Goal: Information Seeking & Learning: Learn about a topic

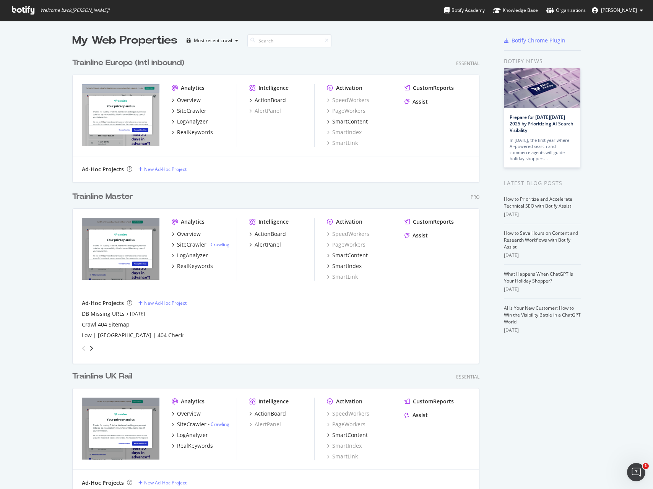
click at [111, 197] on div "Trainline Master" at bounding box center [102, 196] width 61 height 11
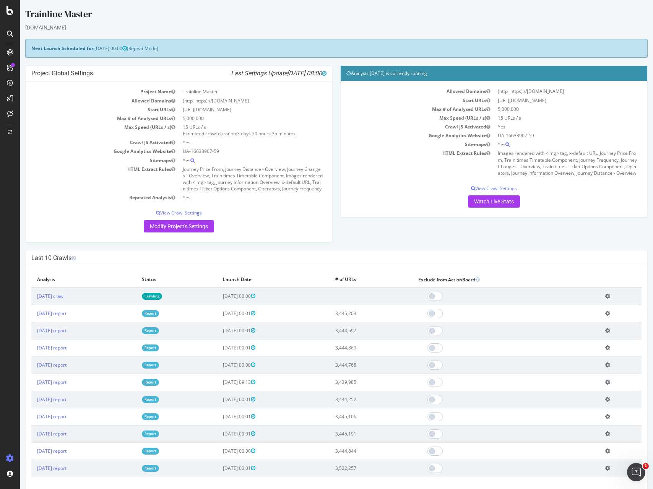
click at [5, 29] on div at bounding box center [10, 34] width 12 height 12
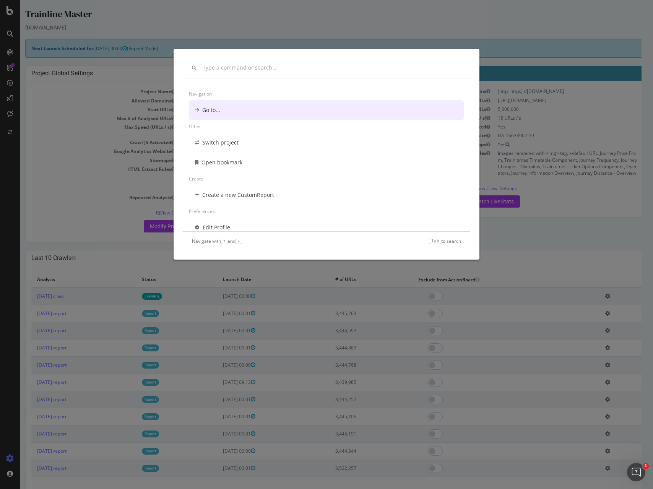
drag, startPoint x: 102, startPoint y: 68, endPoint x: 65, endPoint y: 69, distance: 37.1
click at [102, 68] on div "Navigation Go to... Other Switch project Open bookmark Create Create a new Cust…" at bounding box center [326, 244] width 653 height 489
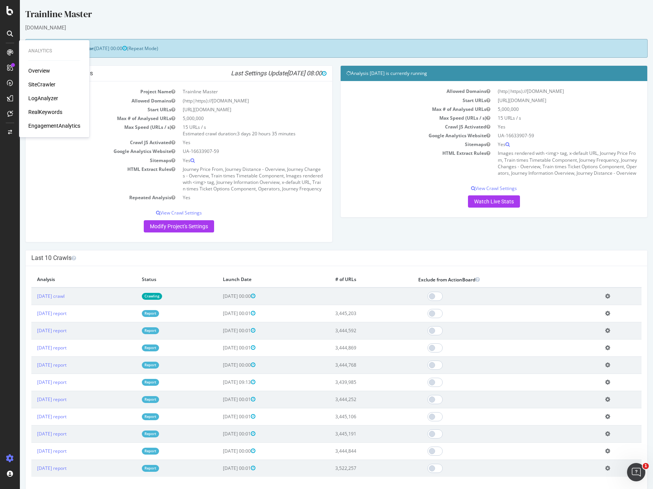
click at [58, 111] on div "RealKeywords" at bounding box center [45, 112] width 34 height 8
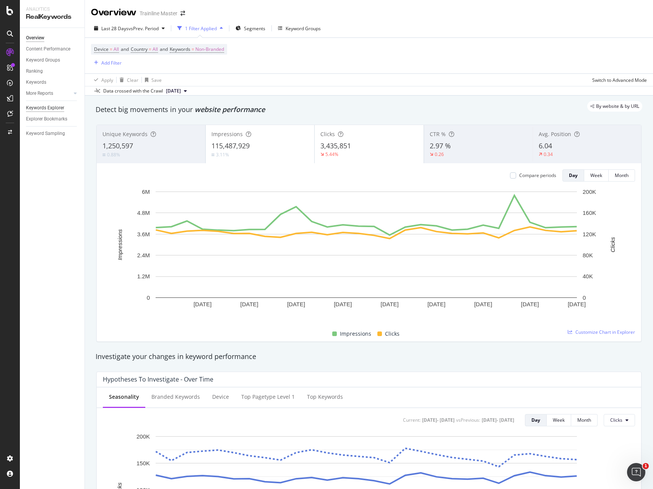
click at [54, 108] on div "Keywords Explorer" at bounding box center [45, 108] width 38 height 8
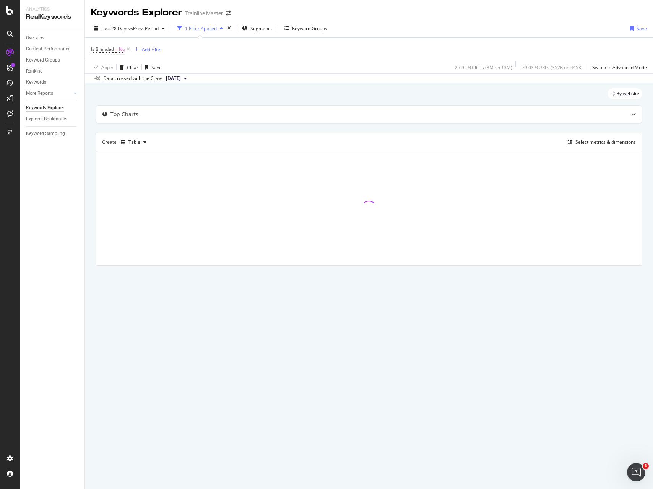
click at [205, 54] on div "Is Branded = No Add Filter" at bounding box center [369, 49] width 556 height 23
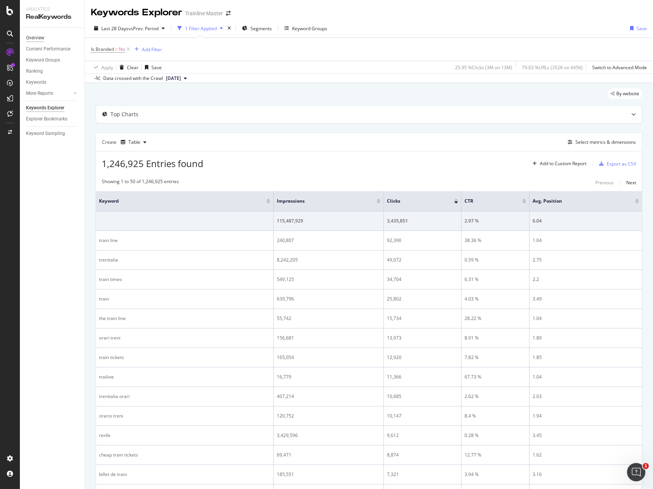
click at [34, 41] on div "Overview" at bounding box center [35, 38] width 18 height 8
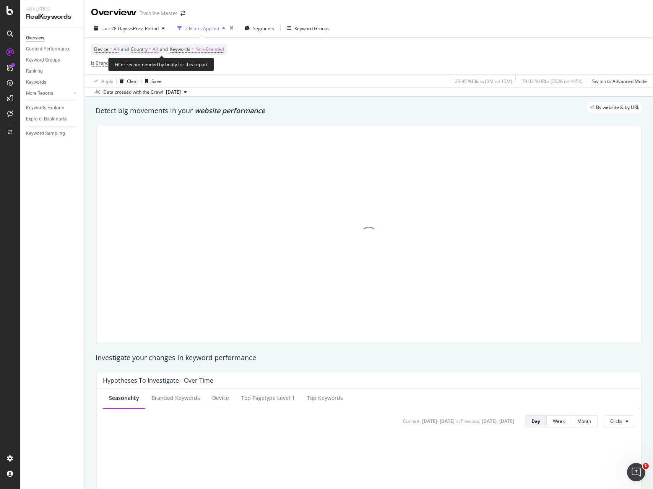
click at [147, 52] on span "Country" at bounding box center [139, 49] width 17 height 7
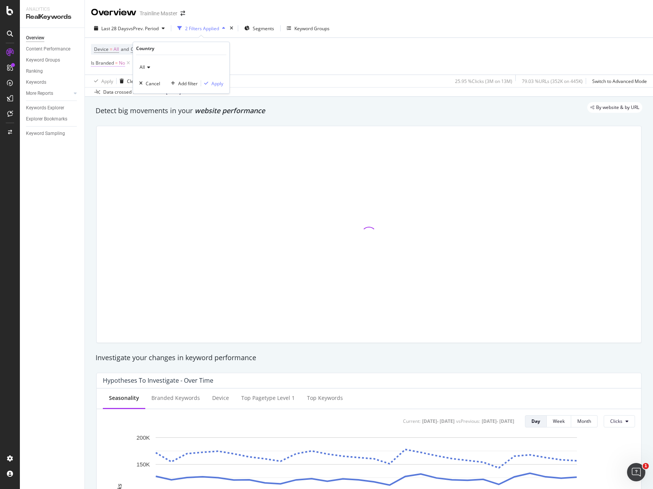
click at [104, 60] on span "Is Branded" at bounding box center [102, 63] width 23 height 7
click at [219, 62] on div "Device = All and Country = All and Keywords = Non-Branded Is Branded = No Add F…" at bounding box center [159, 56] width 136 height 24
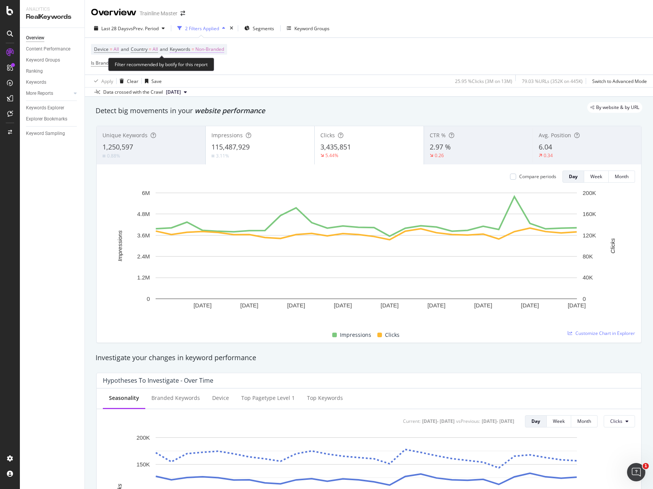
click at [209, 46] on span "Non-Branded" at bounding box center [210, 49] width 29 height 11
click at [213, 62] on div "Non-Branded" at bounding box center [201, 67] width 41 height 11
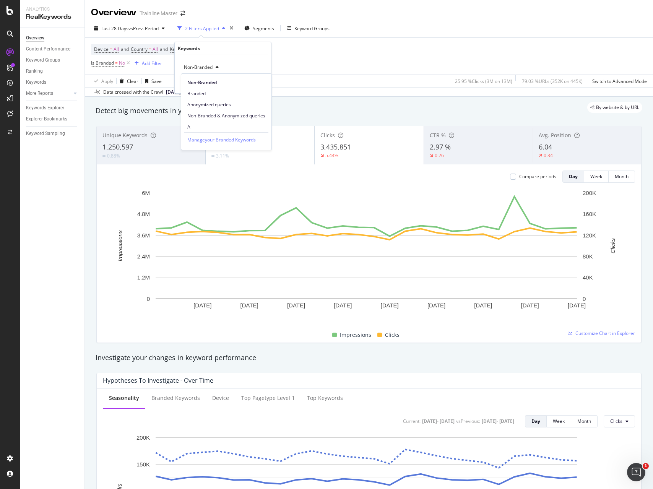
click at [274, 71] on div "Device = All and Country = All and Keywords = Non-Branded Is Branded = No Add F…" at bounding box center [369, 56] width 556 height 37
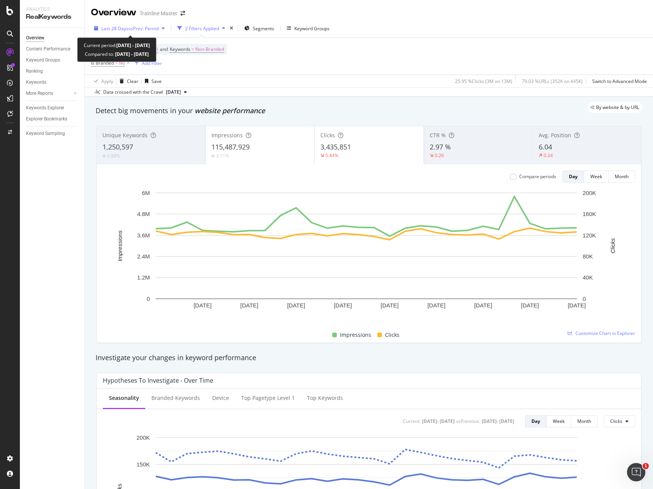
click at [101, 33] on div "Last 28 Days vs Prev. Period" at bounding box center [129, 28] width 77 height 11
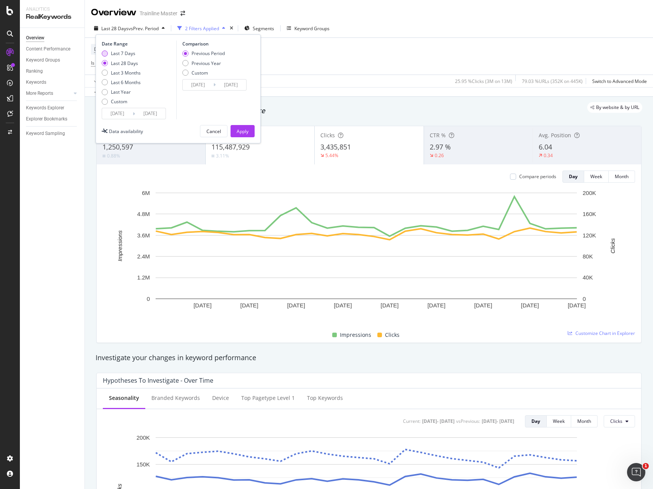
click at [127, 55] on div "Last 7 Days" at bounding box center [123, 53] width 24 height 7
type input "[DATE]"
click at [198, 68] on div "Previous Period Previous Year Custom" at bounding box center [204, 64] width 42 height 29
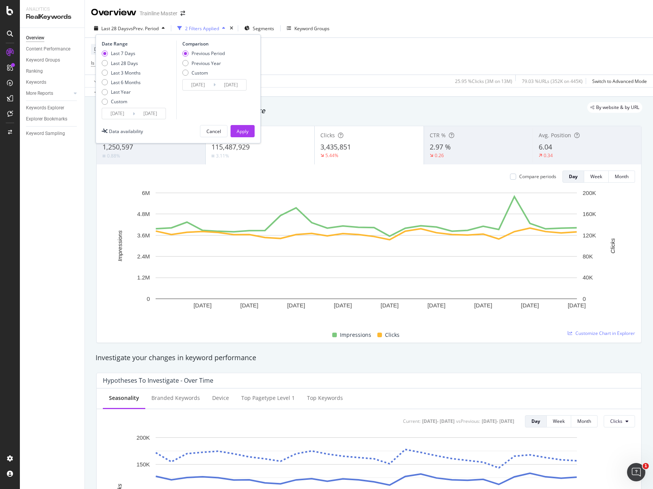
drag, startPoint x: 198, startPoint y: 64, endPoint x: 204, endPoint y: 80, distance: 16.6
click at [198, 64] on div "Previous Year" at bounding box center [206, 63] width 29 height 7
type input "[DATE]"
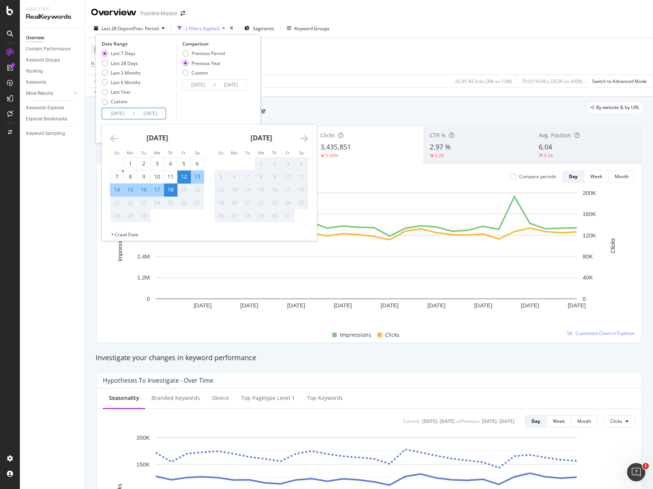
click at [113, 111] on input "[DATE]" at bounding box center [117, 113] width 31 height 11
click at [115, 173] on div "7" at bounding box center [117, 177] width 13 height 8
type input "[DATE]"
click at [196, 176] on div "13" at bounding box center [197, 177] width 13 height 8
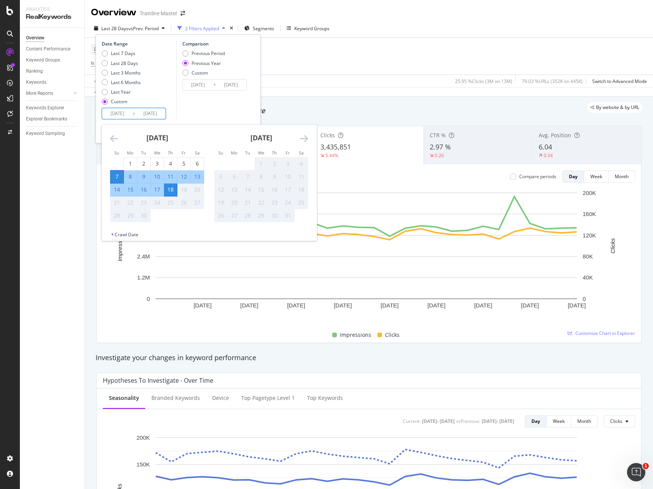
type input "[DATE]"
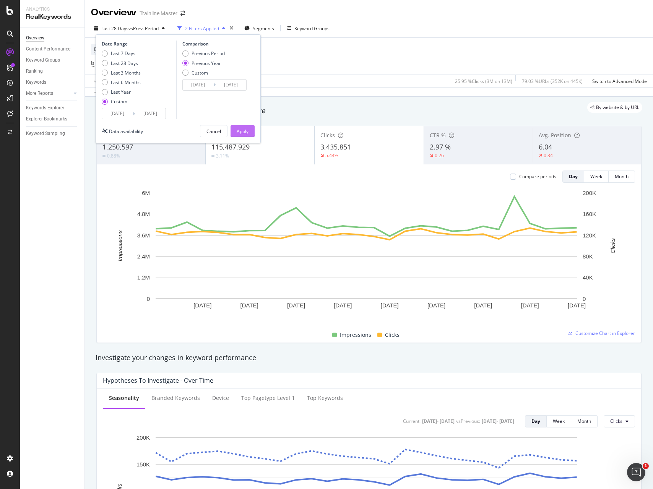
click at [249, 130] on button "Apply" at bounding box center [243, 131] width 24 height 12
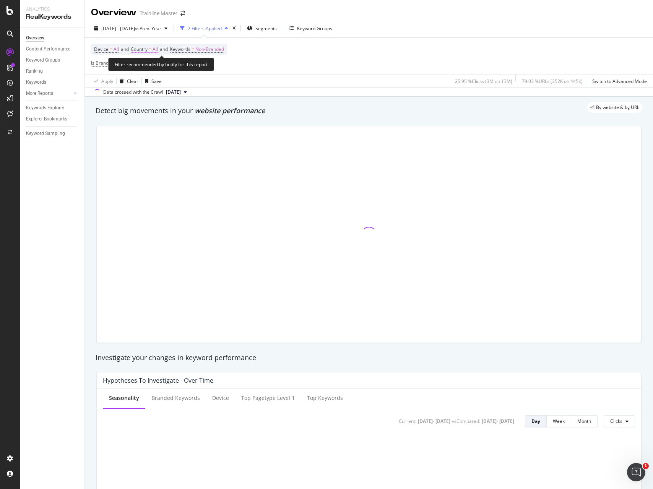
click at [152, 51] on span "=" at bounding box center [150, 49] width 3 height 7
click at [152, 70] on div "All" at bounding box center [181, 67] width 84 height 12
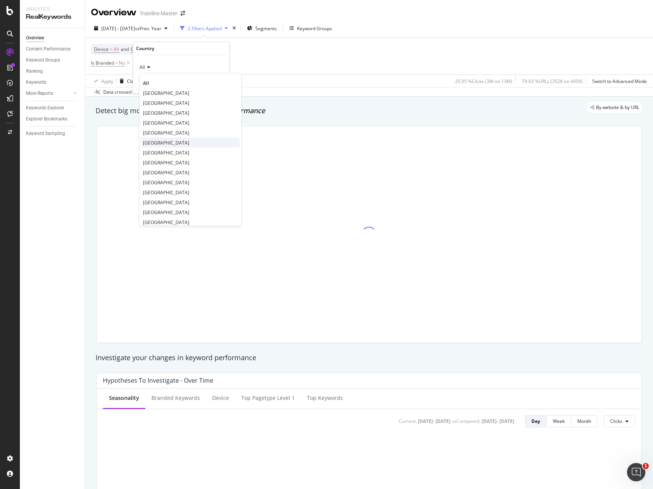
click at [166, 141] on span "[GEOGRAPHIC_DATA]" at bounding box center [166, 143] width 46 height 7
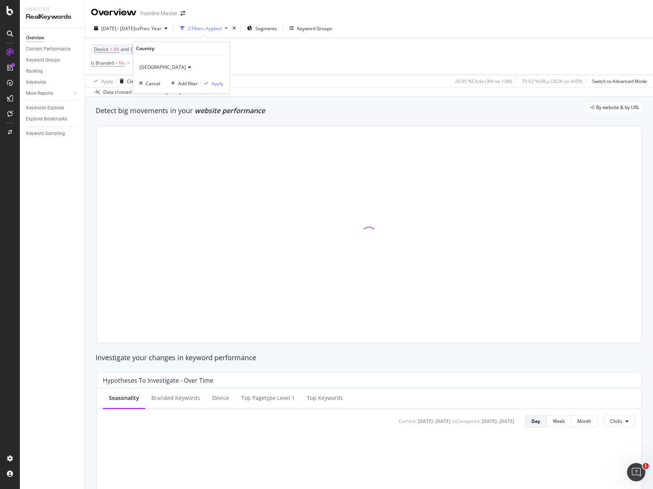
click at [212, 88] on div "United States of America Cancel Add filter Apply" at bounding box center [181, 74] width 96 height 38
click at [212, 83] on div "Apply" at bounding box center [218, 83] width 12 height 7
click at [129, 62] on icon at bounding box center [128, 63] width 7 height 8
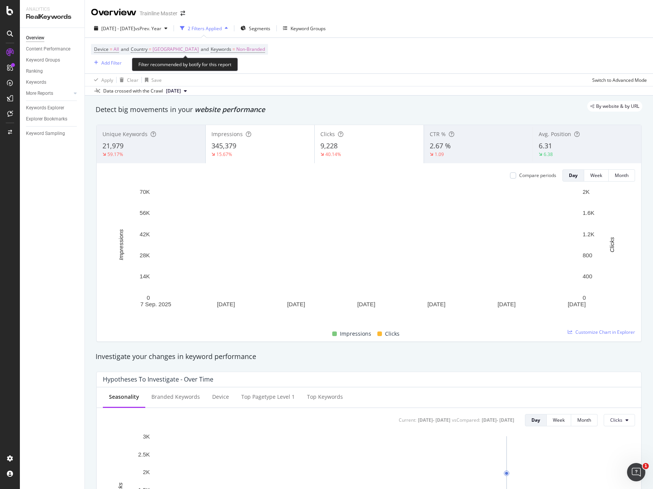
click at [268, 48] on div "Device = All and Country = [GEOGRAPHIC_DATA] and Keywords = Non-Branded" at bounding box center [179, 49] width 177 height 11
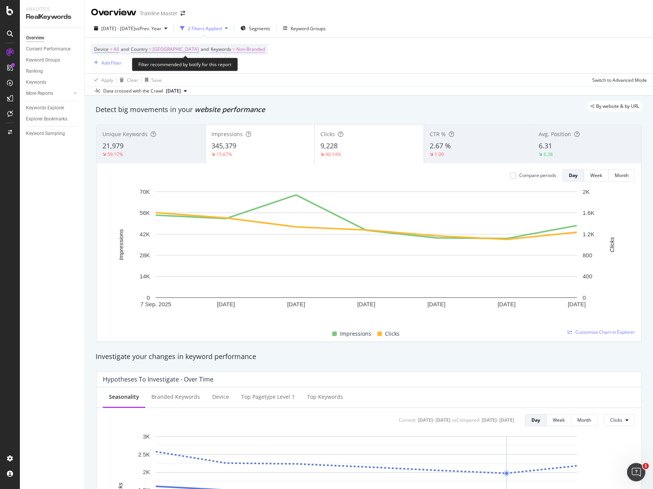
click at [259, 49] on span "Non-Branded" at bounding box center [250, 49] width 29 height 11
click at [261, 67] on div "button" at bounding box center [265, 67] width 9 height 5
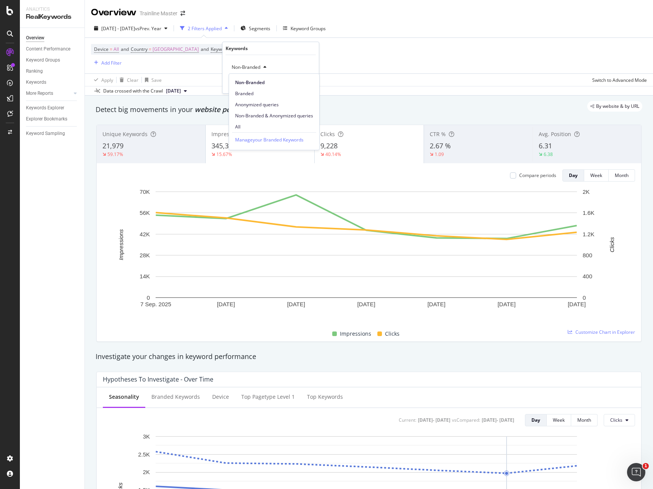
drag, startPoint x: 262, startPoint y: 130, endPoint x: 268, endPoint y: 132, distance: 6.5
click at [262, 130] on span "All" at bounding box center [274, 127] width 78 height 7
click at [308, 83] on div "Apply" at bounding box center [307, 83] width 12 height 7
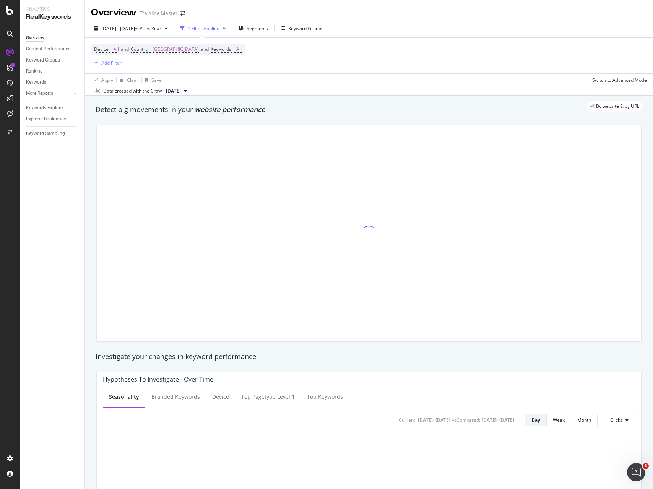
click at [113, 62] on div "Add Filter" at bounding box center [111, 63] width 20 height 7
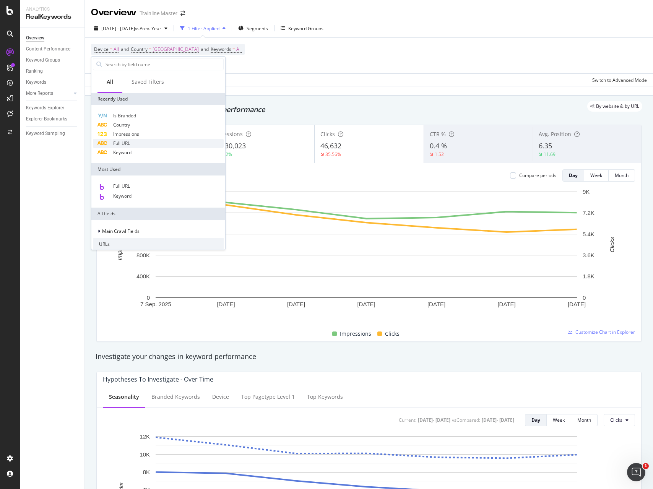
click at [132, 146] on div "Full URL" at bounding box center [158, 143] width 131 height 9
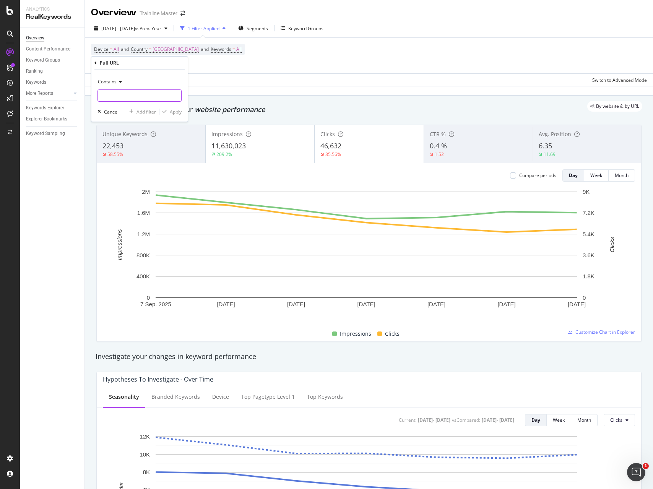
click at [111, 95] on input "text" at bounding box center [139, 96] width 83 height 12
type input "/en-us/"
click at [176, 113] on div "Apply" at bounding box center [176, 112] width 12 height 7
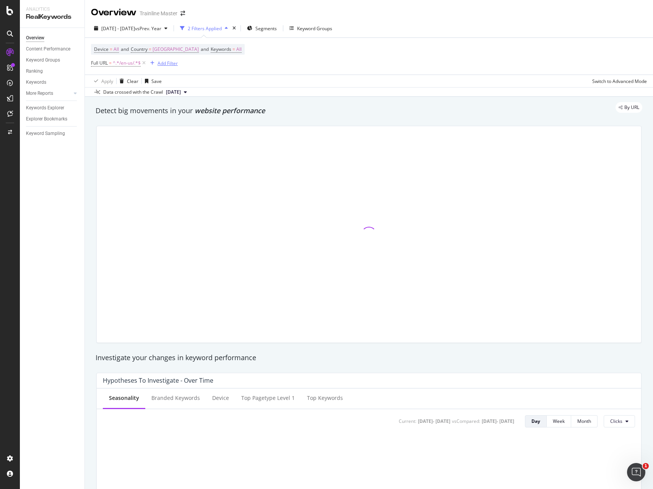
click at [163, 62] on div "Add Filter" at bounding box center [168, 63] width 20 height 7
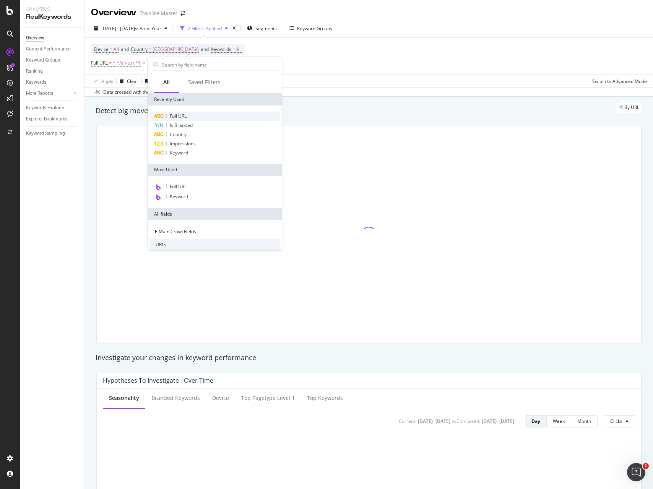
click at [169, 118] on div "Full URL" at bounding box center [215, 116] width 131 height 9
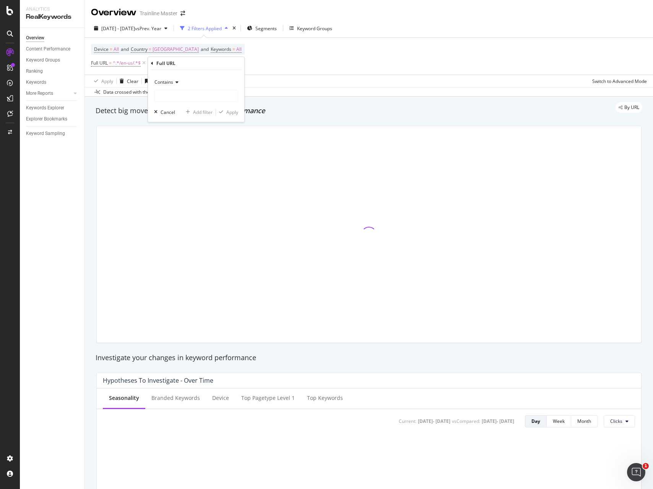
click at [158, 88] on div "Contains" at bounding box center [196, 89] width 84 height 26
click at [161, 81] on span "Contains" at bounding box center [164, 82] width 19 height 7
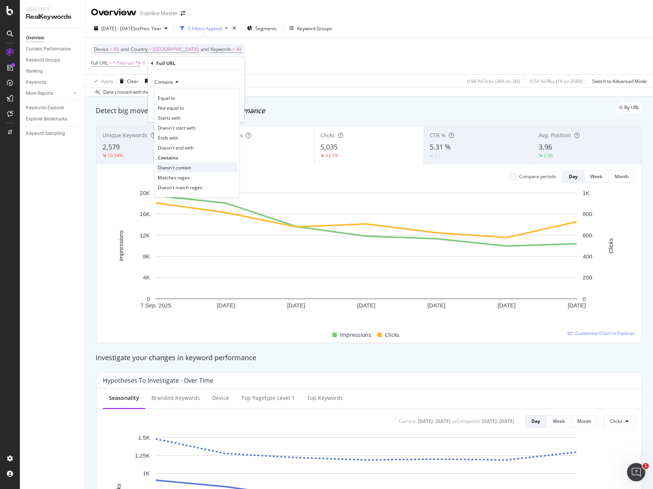
click at [192, 166] on div "Doesn't contain" at bounding box center [197, 168] width 82 height 10
click at [182, 95] on input "text" at bounding box center [196, 96] width 83 height 12
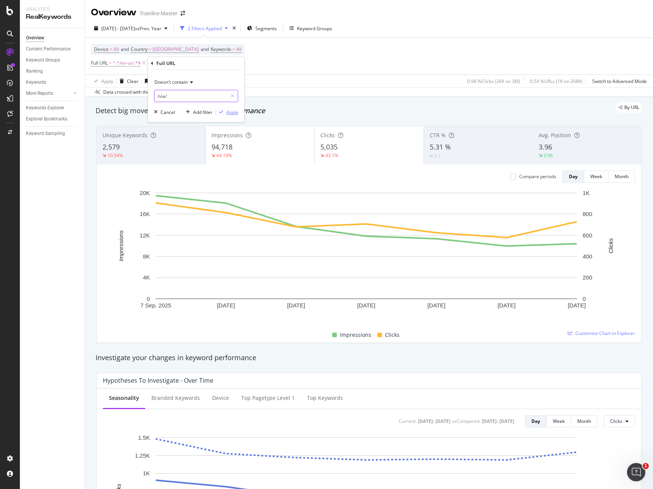
type input "/via/"
click at [233, 114] on div "Apply" at bounding box center [233, 112] width 12 height 7
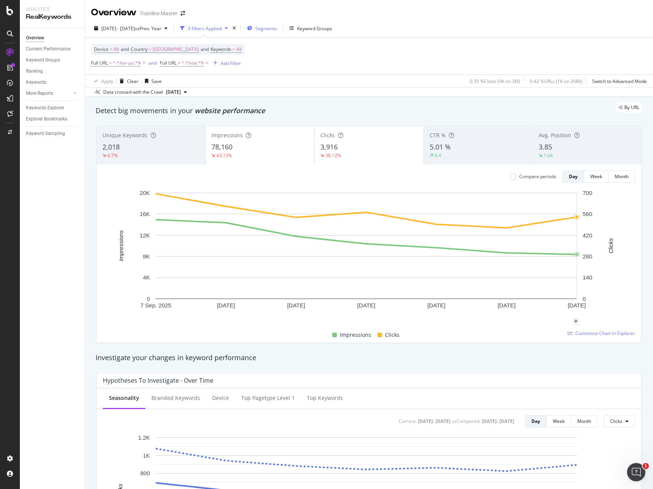
click at [277, 28] on span "Segments" at bounding box center [266, 28] width 21 height 7
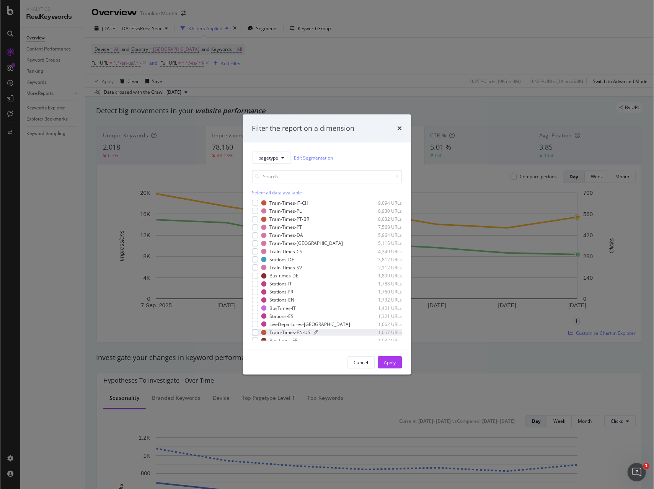
scroll to position [130, 0]
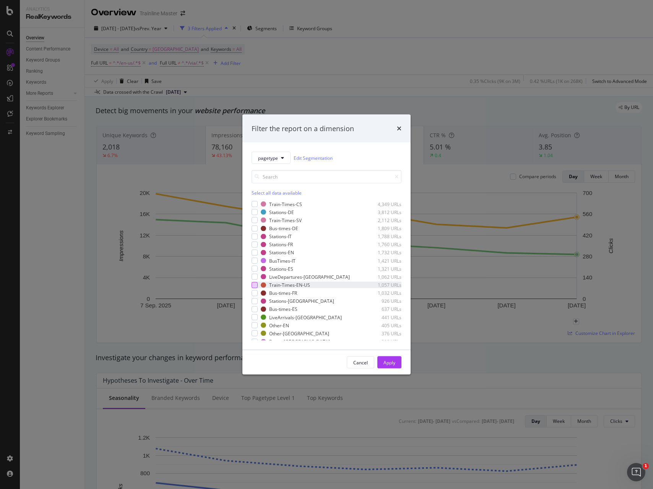
click at [257, 286] on div "modal" at bounding box center [255, 285] width 6 height 6
click at [390, 365] on div "Apply" at bounding box center [390, 362] width 12 height 7
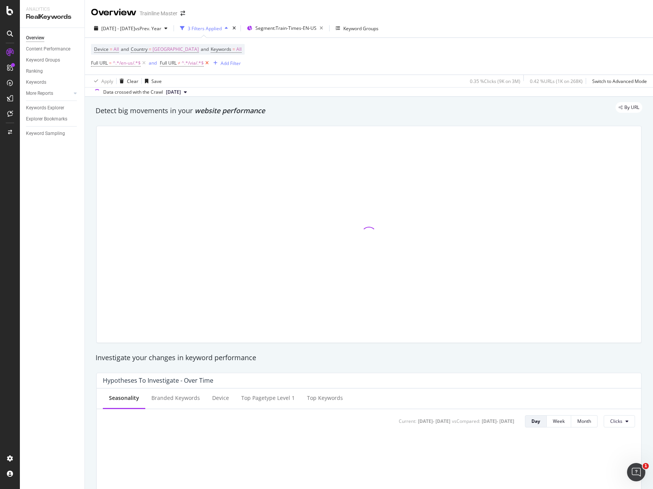
click at [207, 62] on icon at bounding box center [207, 63] width 7 height 8
click at [146, 63] on icon at bounding box center [144, 63] width 7 height 8
click at [235, 51] on span "=" at bounding box center [234, 49] width 3 height 7
click at [242, 70] on div "All" at bounding box center [238, 67] width 18 height 11
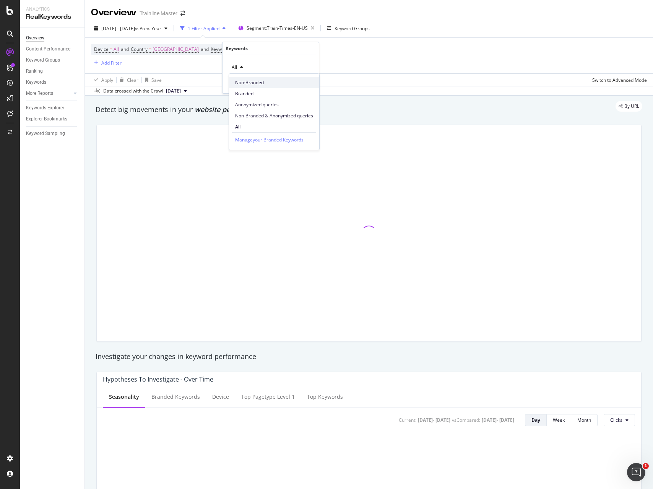
click at [256, 86] on div "Non-Branded" at bounding box center [274, 82] width 90 height 11
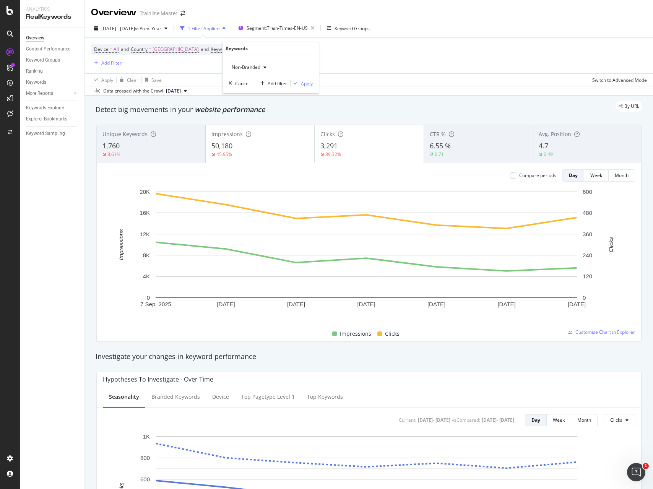
click at [301, 84] on div "Apply" at bounding box center [307, 83] width 12 height 7
click at [106, 62] on div "Add Filter" at bounding box center [111, 63] width 20 height 7
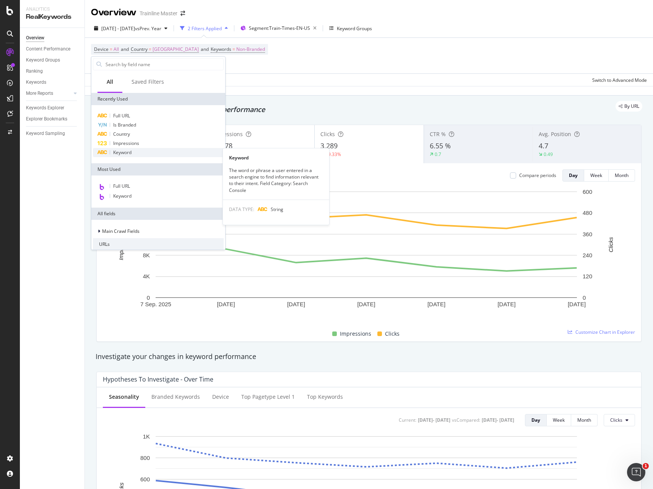
click at [130, 154] on span "Keyword" at bounding box center [122, 152] width 18 height 7
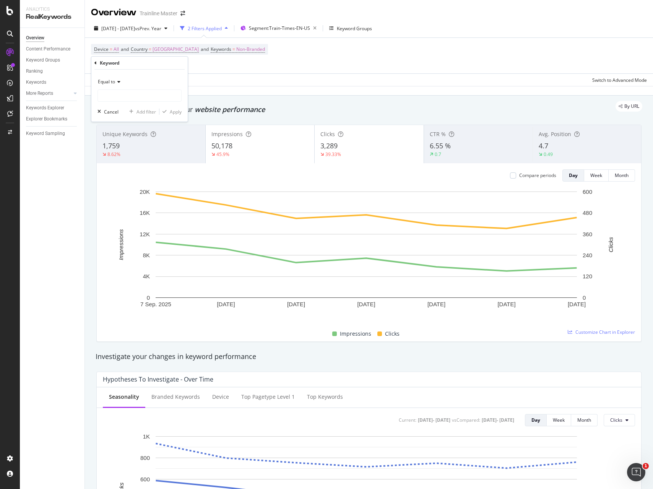
click at [112, 83] on span "Equal to" at bounding box center [106, 81] width 17 height 7
click at [127, 156] on div "Contains" at bounding box center [140, 157] width 82 height 10
click at [128, 92] on input "text" at bounding box center [139, 96] width 83 height 12
type input "train"
click at [181, 112] on div "Apply" at bounding box center [176, 112] width 12 height 7
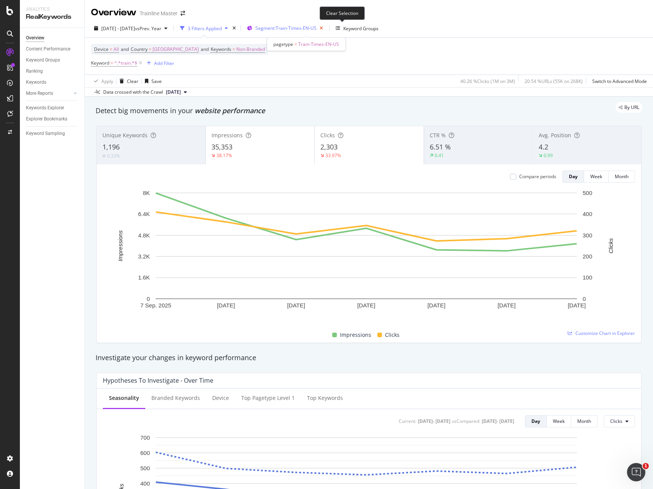
click at [326, 29] on icon "button" at bounding box center [322, 28] width 10 height 11
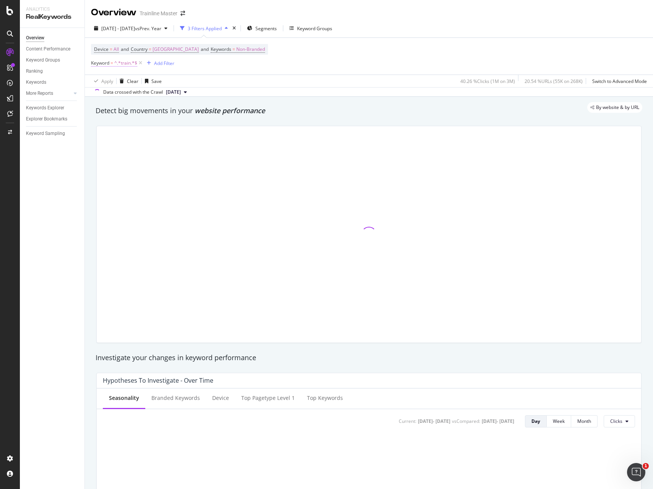
click at [120, 64] on span "^.*train.*$" at bounding box center [125, 63] width 23 height 11
click at [98, 62] on div "Keyword" at bounding box center [140, 62] width 90 height 13
click at [93, 64] on div "Keyword Contains train Cancel Add filter Apply" at bounding box center [139, 88] width 96 height 65
click at [96, 64] on icon at bounding box center [96, 62] width 2 height 5
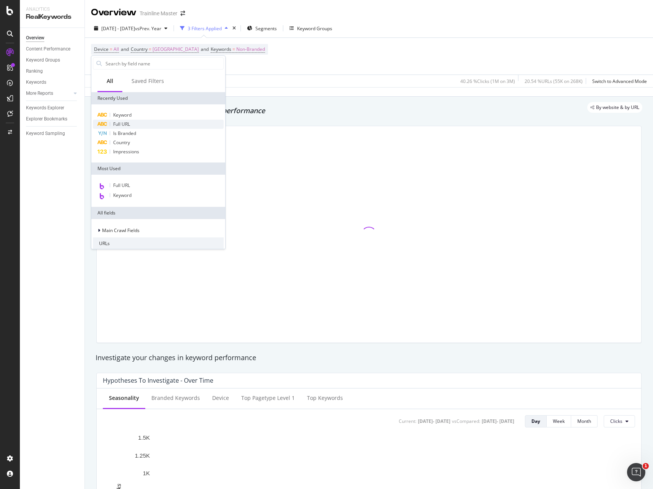
click at [132, 124] on div "Full URL" at bounding box center [158, 124] width 131 height 9
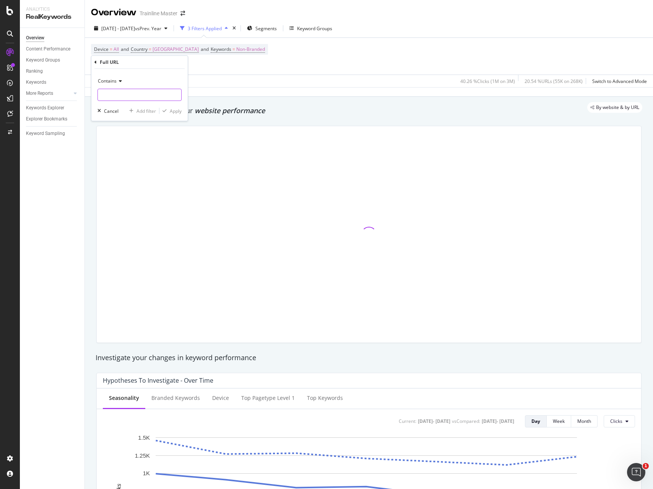
drag, startPoint x: 169, startPoint y: 94, endPoint x: 165, endPoint y: 95, distance: 4.2
click at [169, 94] on input "text" at bounding box center [139, 95] width 83 height 12
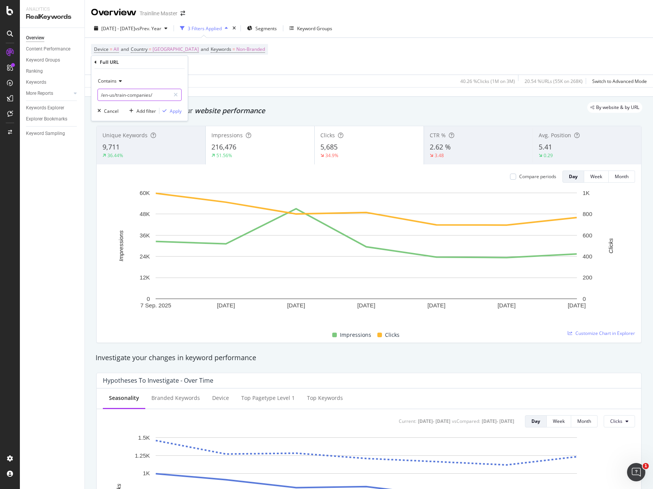
type input "/en-us/train-companies/"
click at [182, 112] on div "Contains /en-us/train-companies/ Cancel Add filter Apply" at bounding box center [139, 95] width 96 height 52
click at [173, 111] on div "Apply" at bounding box center [176, 111] width 12 height 7
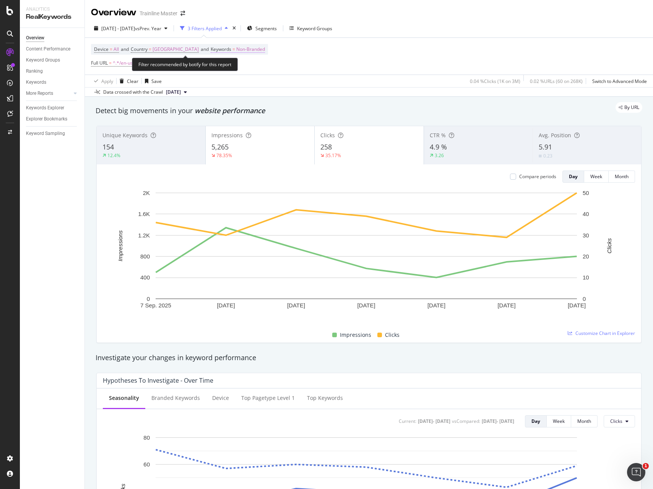
click at [255, 51] on span "Non-Branded" at bounding box center [250, 49] width 29 height 11
click at [256, 67] on span "Non-Branded" at bounding box center [245, 67] width 32 height 7
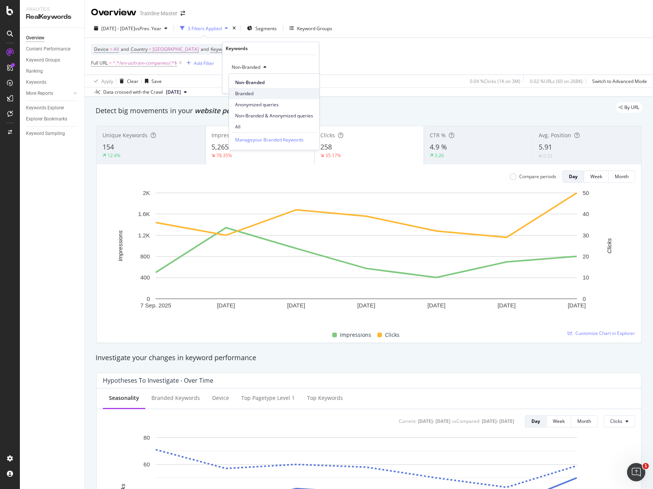
click at [255, 89] on div "Branded" at bounding box center [274, 93] width 90 height 11
click at [306, 85] on div "Apply" at bounding box center [307, 83] width 12 height 7
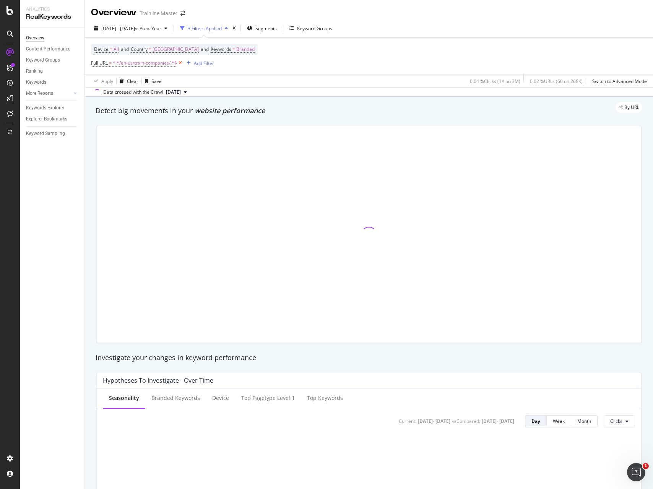
click at [179, 63] on icon at bounding box center [180, 63] width 7 height 8
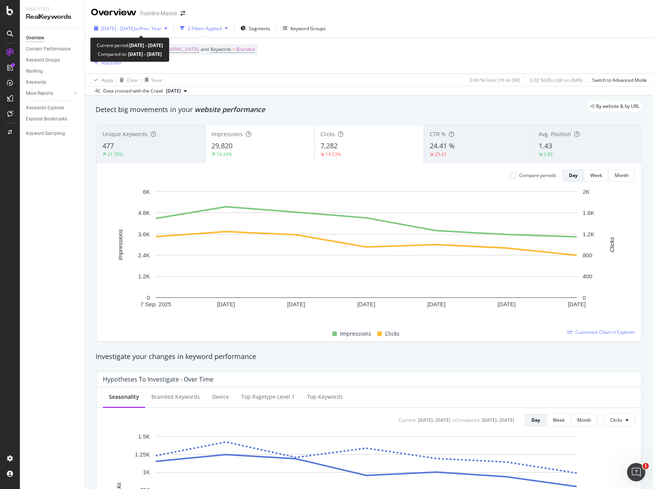
click at [135, 29] on span "[DATE] - [DATE]" at bounding box center [118, 28] width 34 height 7
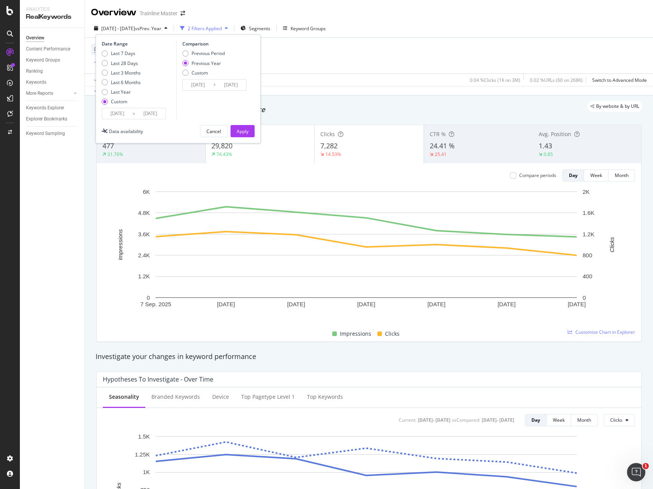
click at [125, 116] on input "[DATE]" at bounding box center [117, 113] width 31 height 11
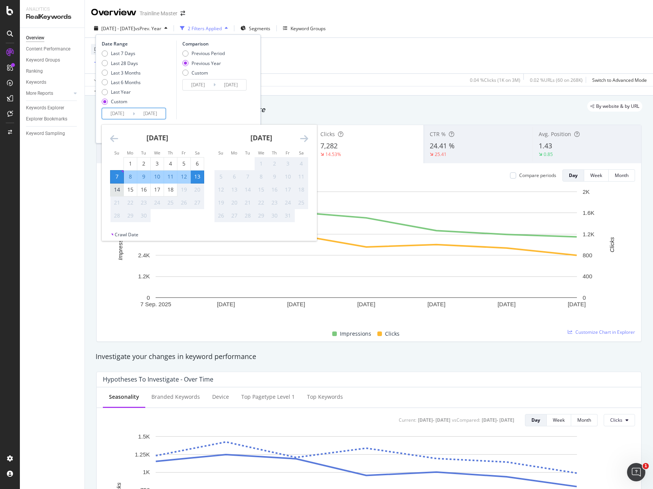
click at [119, 186] on div "14" at bounding box center [117, 190] width 13 height 8
type input "[DATE]"
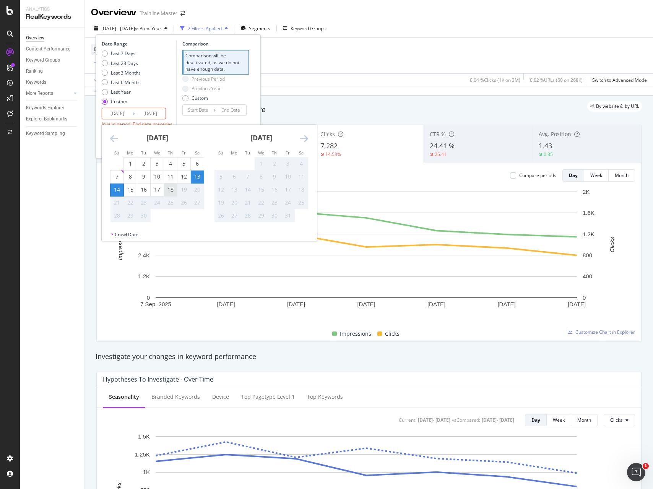
click at [170, 192] on div "18" at bounding box center [170, 190] width 13 height 8
type input "[DATE]"
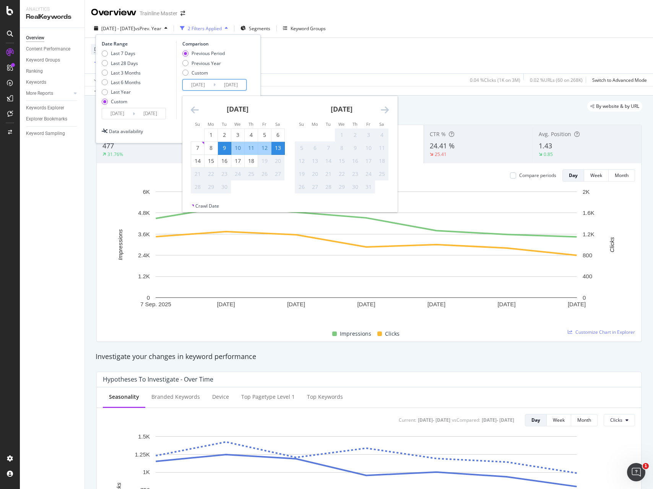
click at [198, 81] on input "[DATE]" at bounding box center [198, 85] width 31 height 11
click at [198, 147] on div "7" at bounding box center [197, 148] width 13 height 8
type input "[DATE]"
click at [251, 152] on div "11" at bounding box center [251, 148] width 13 height 8
type input "[DATE]"
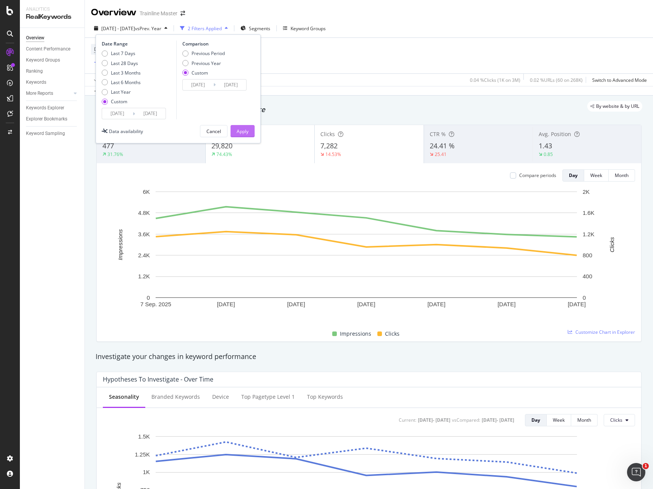
click at [246, 131] on div "Apply" at bounding box center [243, 131] width 12 height 7
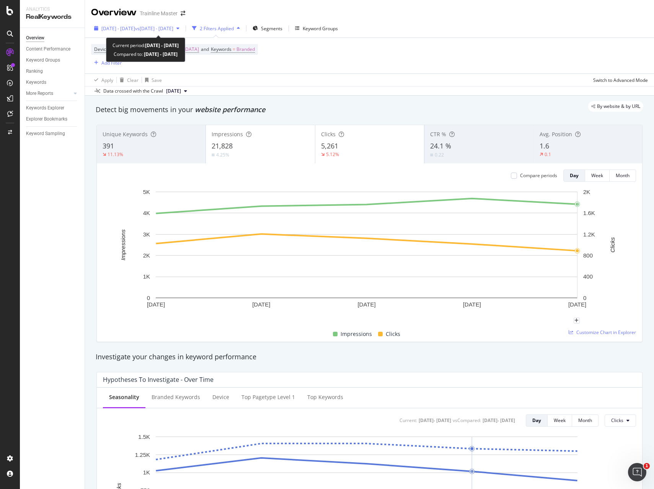
click at [173, 26] on span "vs [DATE] - [DATE]" at bounding box center [154, 28] width 38 height 7
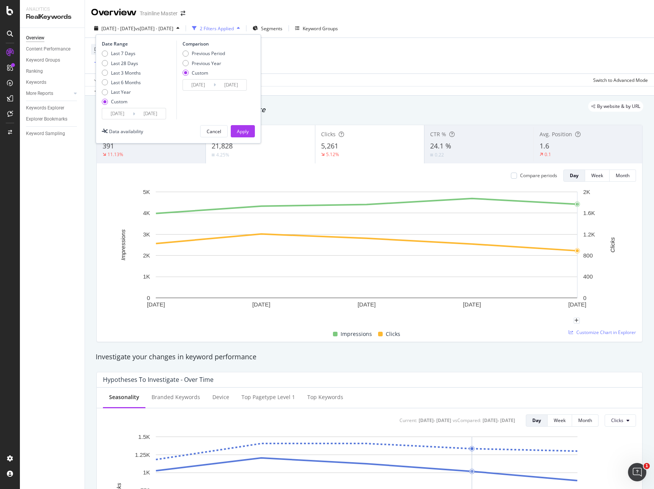
click at [173, 26] on span "vs [DATE] - [DATE]" at bounding box center [154, 28] width 38 height 7
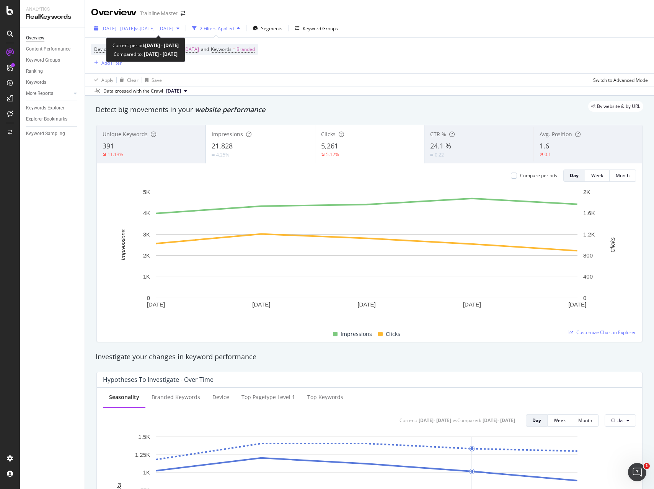
click at [135, 28] on span "[DATE] - [DATE]" at bounding box center [118, 28] width 34 height 7
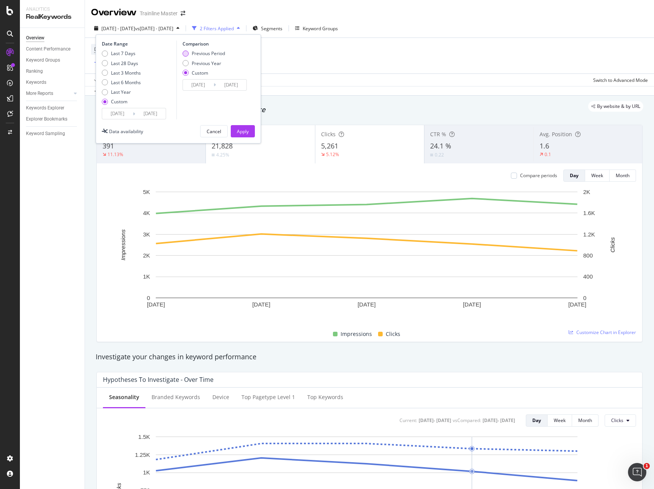
click at [193, 52] on div "Previous Period" at bounding box center [208, 53] width 33 height 7
type input "[DATE]"
click at [194, 60] on div "Previous Year" at bounding box center [206, 63] width 29 height 7
type input "[DATE]"
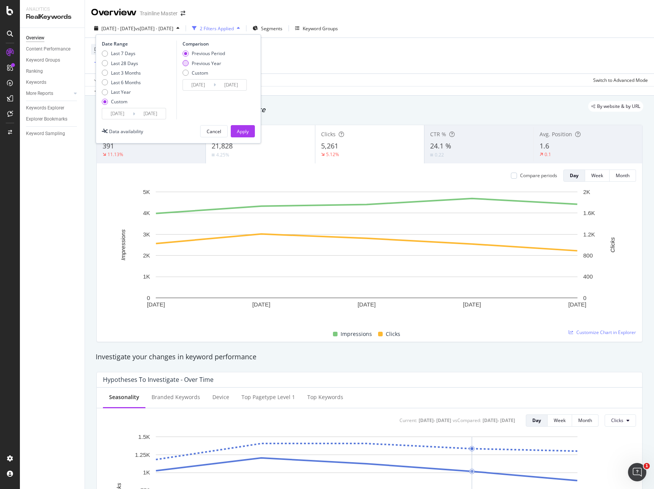
type input "[DATE]"
click at [244, 132] on div "Apply" at bounding box center [243, 131] width 12 height 7
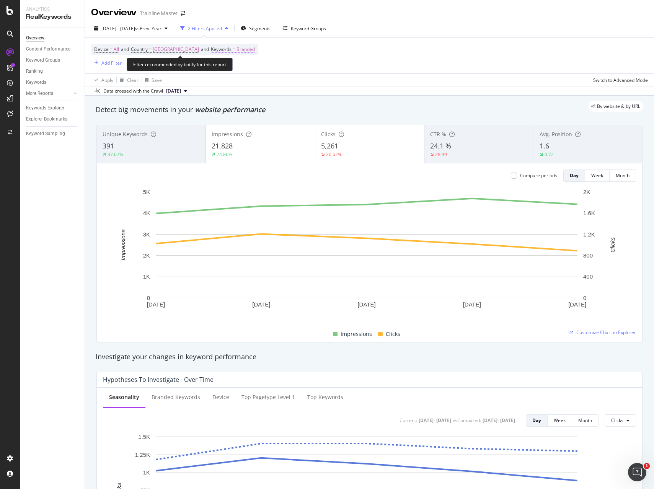
click at [255, 49] on span "Branded" at bounding box center [245, 49] width 18 height 11
click at [256, 64] on div "Branded" at bounding box center [244, 67] width 31 height 11
click at [251, 36] on div "[DATE] - [DATE] vs Prev. Year 2 Filters Applied Segments Keyword Groups" at bounding box center [369, 29] width 569 height 15
click at [271, 32] on div "Segments" at bounding box center [256, 28] width 30 height 11
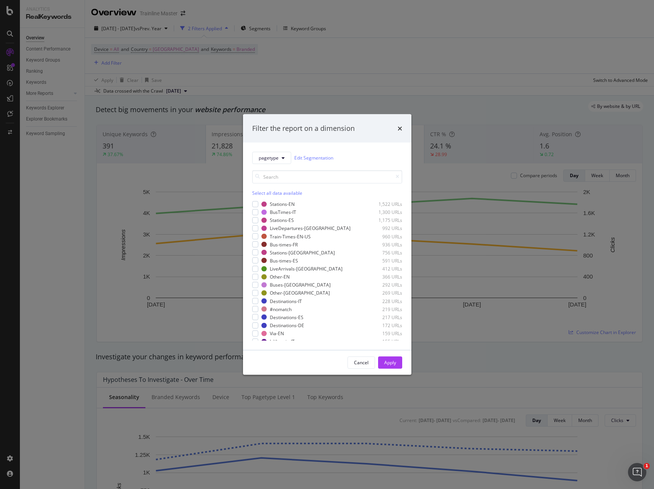
scroll to position [187, 0]
click at [256, 230] on div "modal" at bounding box center [255, 228] width 6 height 6
click at [393, 366] on div "Apply" at bounding box center [390, 362] width 12 height 11
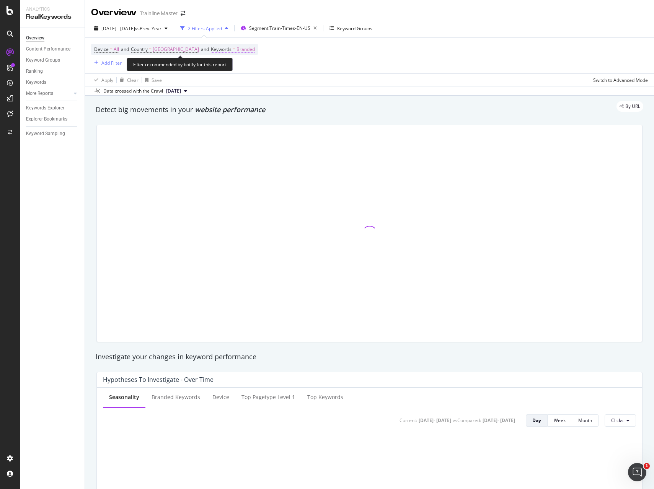
click at [235, 49] on span "=" at bounding box center [234, 49] width 3 height 7
click at [244, 68] on span "Branded" at bounding box center [239, 67] width 21 height 7
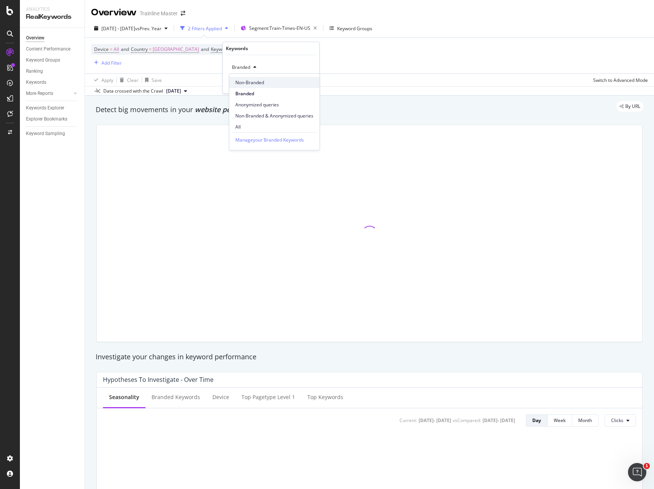
click at [254, 85] on span "Non-Branded" at bounding box center [274, 82] width 78 height 7
click at [306, 86] on div "Apply" at bounding box center [307, 83] width 12 height 7
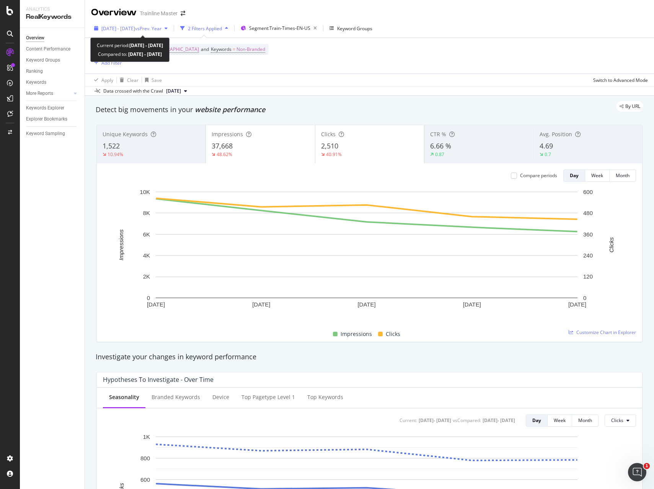
click at [161, 30] on span "vs Prev. Year" at bounding box center [148, 28] width 26 height 7
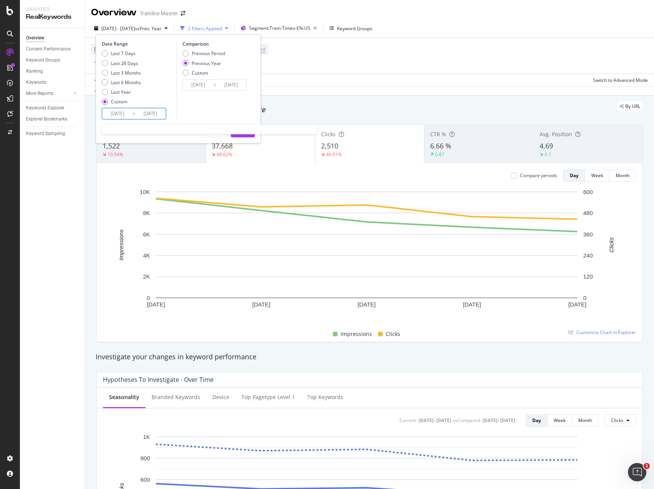
click at [130, 118] on input "[DATE]" at bounding box center [117, 113] width 31 height 11
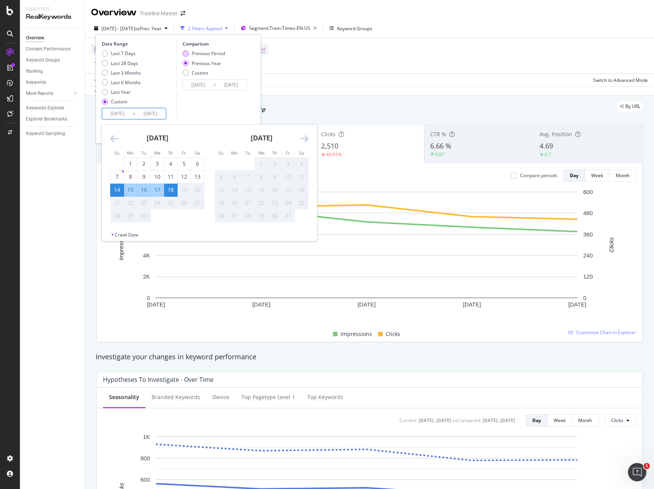
click at [191, 52] on div "Previous Period" at bounding box center [204, 53] width 42 height 7
type input "[DATE]"
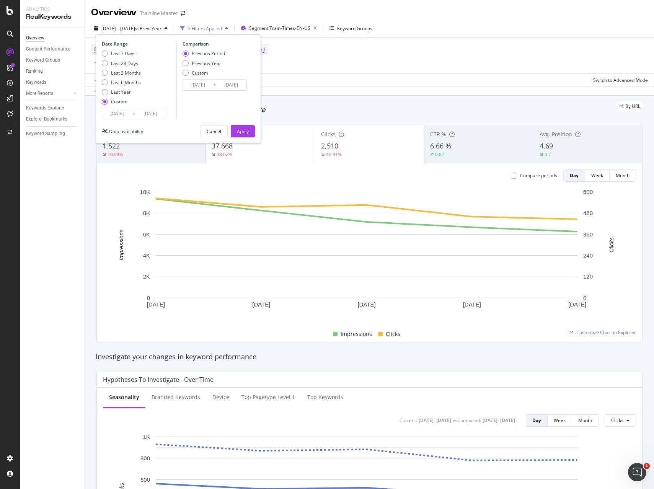
click at [200, 84] on input "[DATE]" at bounding box center [198, 85] width 31 height 11
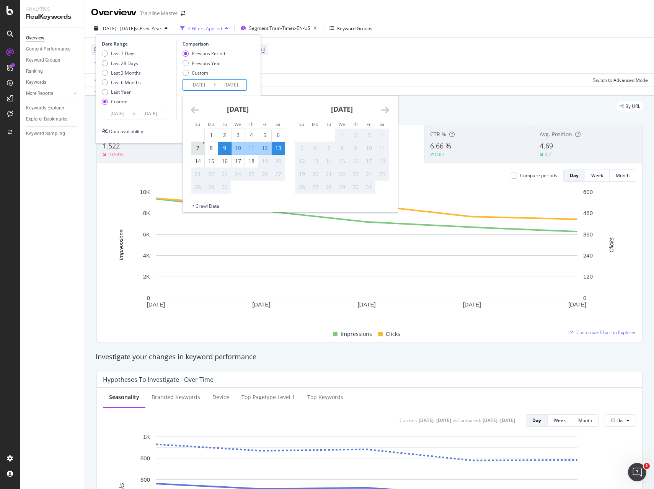
click at [199, 147] on div "7" at bounding box center [197, 148] width 13 height 8
type input "[DATE]"
click at [253, 146] on div "11" at bounding box center [251, 148] width 13 height 8
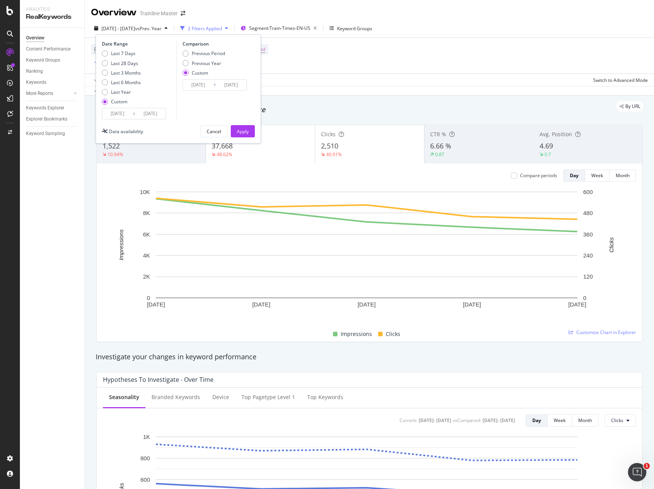
type input "[DATE]"
click at [248, 127] on div "Apply" at bounding box center [243, 130] width 12 height 11
